Goal: Task Accomplishment & Management: Complete application form

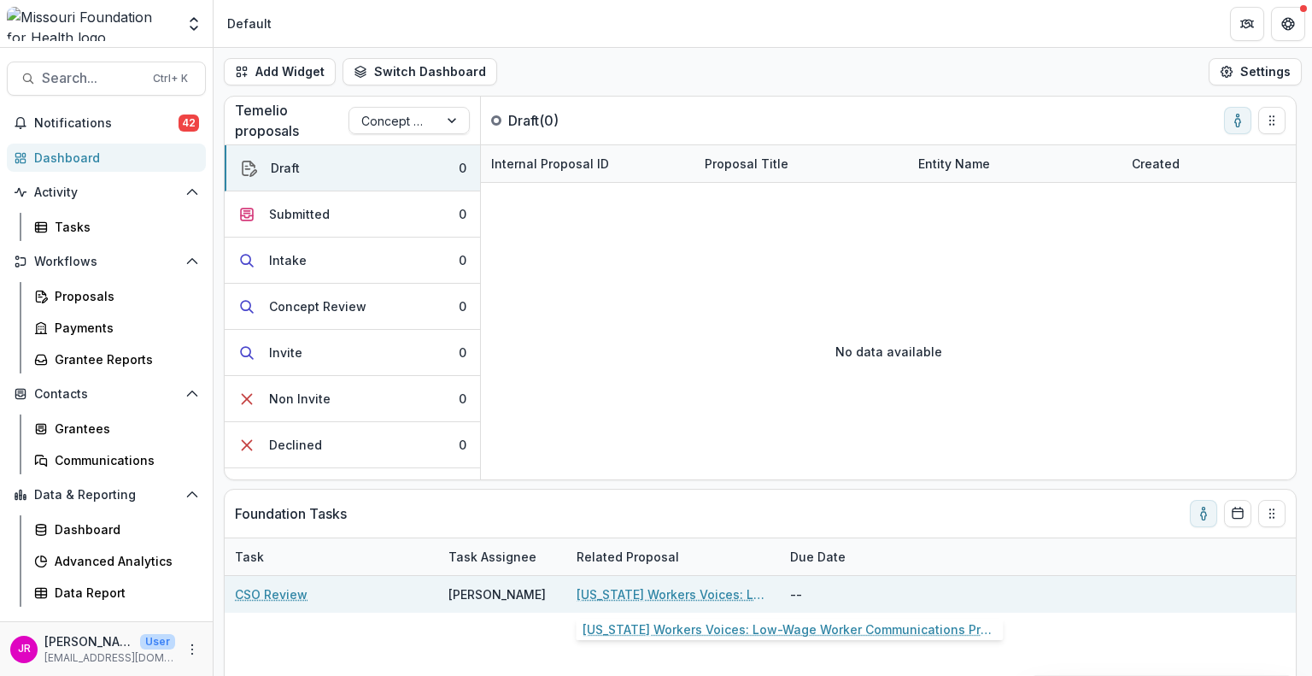
click at [626, 589] on link "[US_STATE] Workers Voices: Low-Wage Worker Communications Program" at bounding box center [673, 594] width 193 height 18
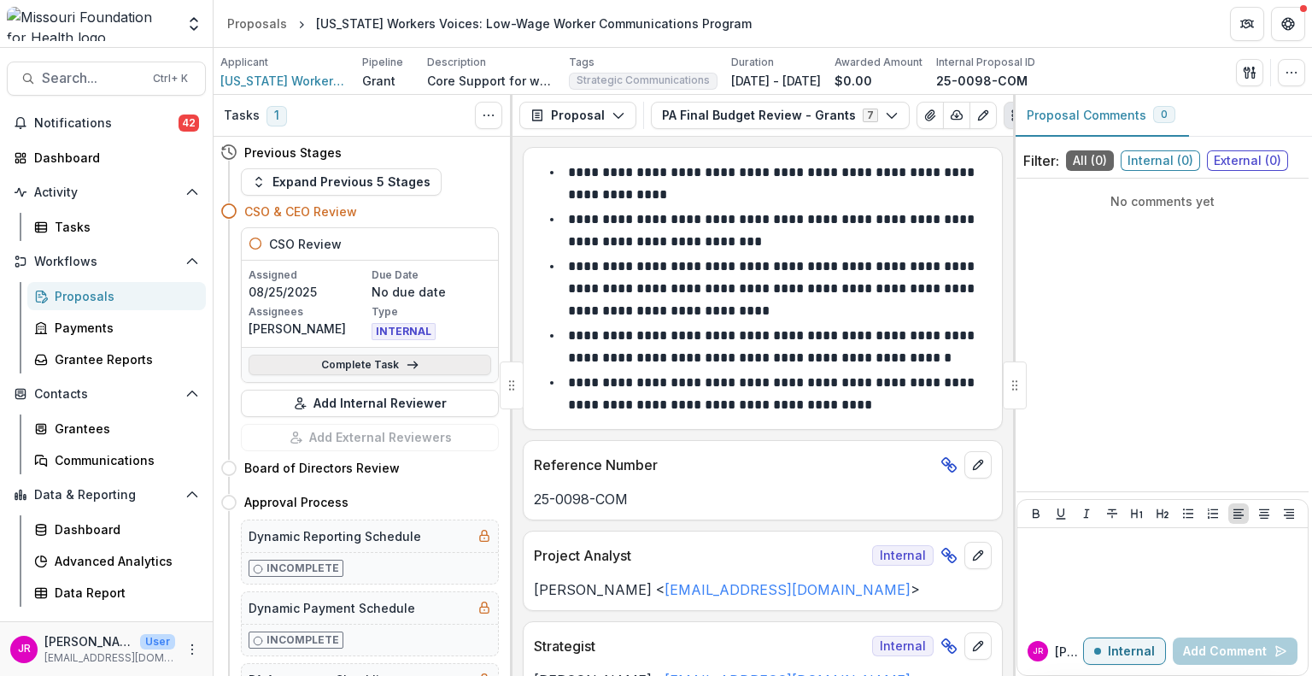
click at [362, 366] on link "Complete Task" at bounding box center [370, 365] width 243 height 21
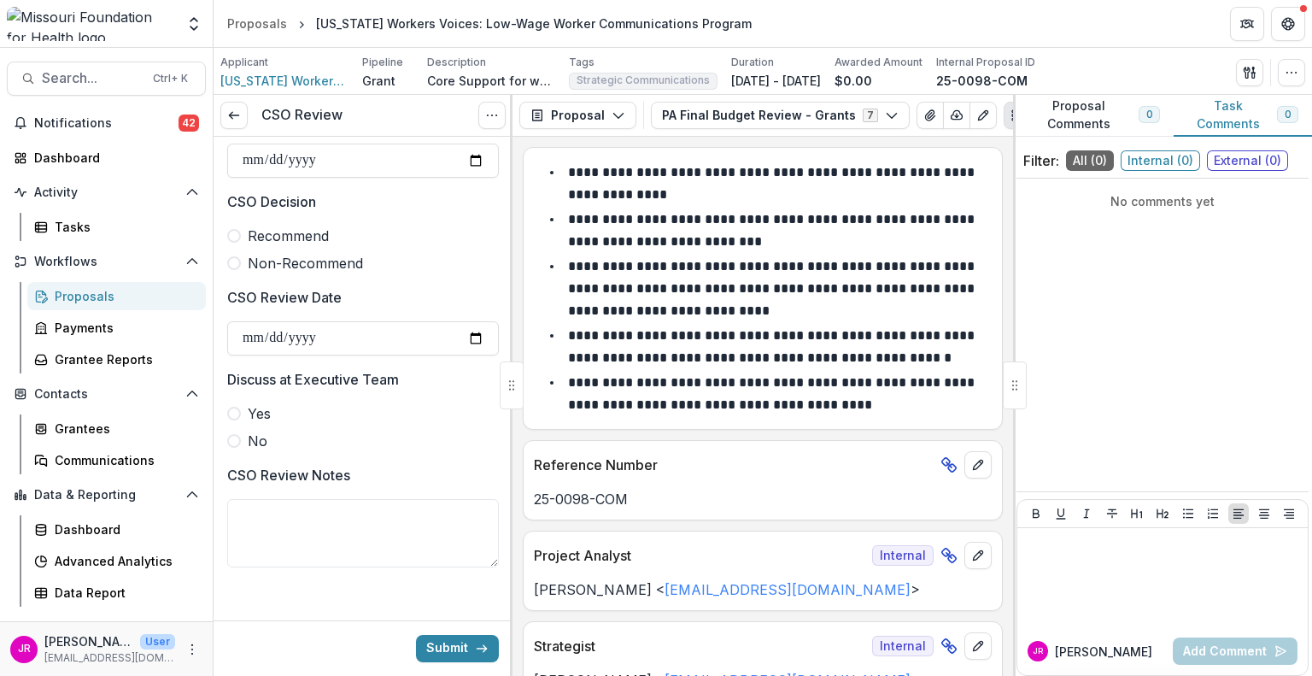
scroll to position [812, 0]
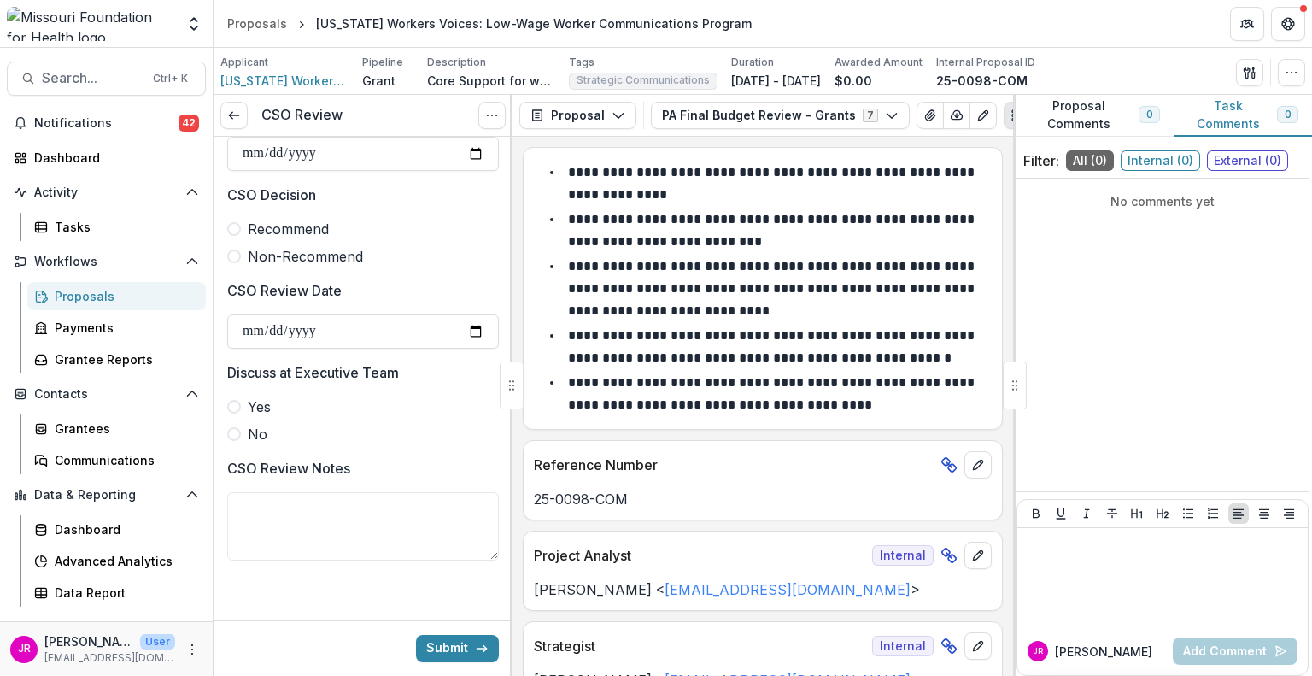
click at [230, 228] on span at bounding box center [234, 229] width 14 height 14
click at [465, 332] on input "CSO Review Date" at bounding box center [363, 331] width 272 height 34
type input "**********"
click at [234, 435] on span at bounding box center [234, 434] width 14 height 14
click at [432, 648] on button "Submit" at bounding box center [457, 648] width 83 height 27
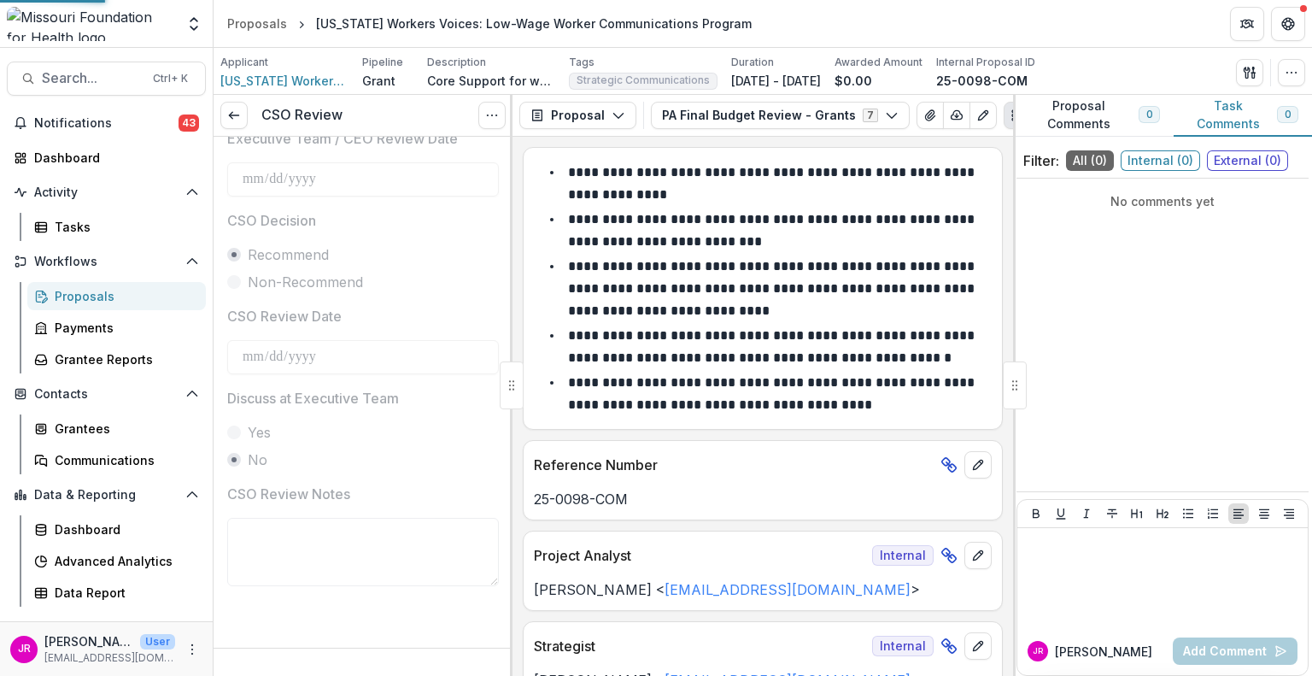
scroll to position [784, 0]
